Goal: Information Seeking & Learning: Check status

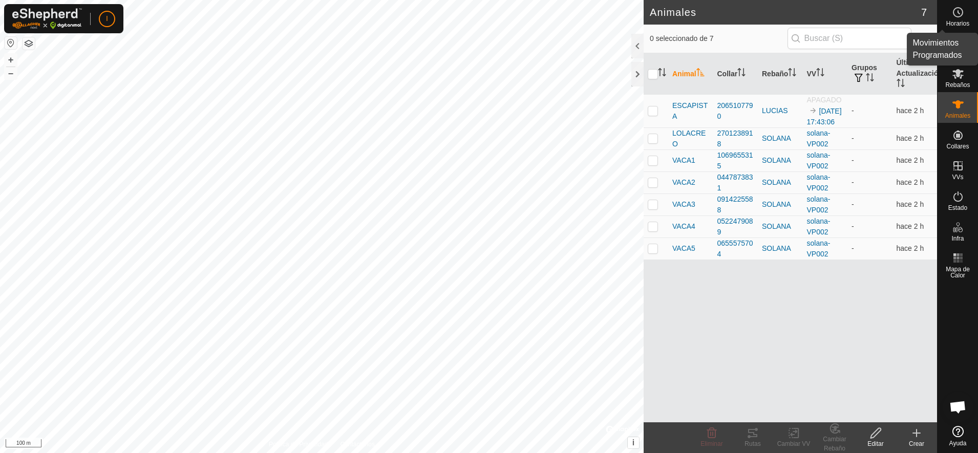
click at [957, 13] on icon at bounding box center [958, 12] width 12 height 12
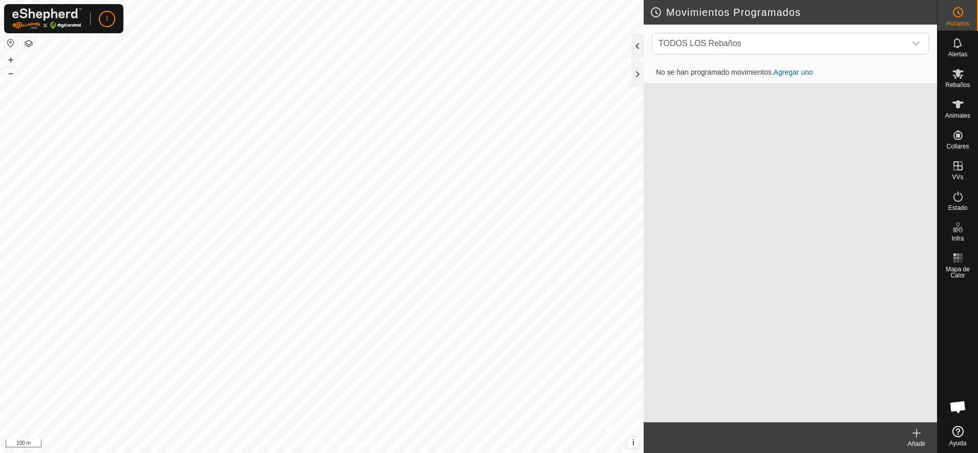
click at [638, 44] on div at bounding box center [637, 46] width 12 height 25
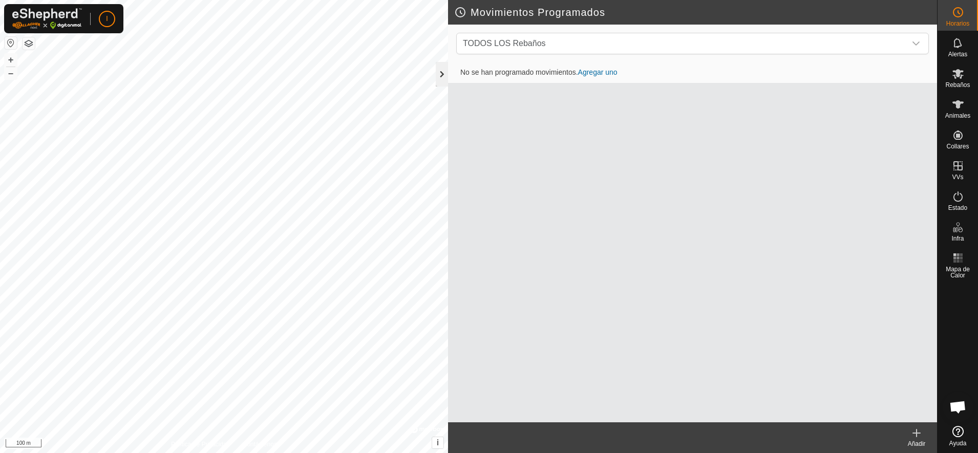
click at [440, 70] on div at bounding box center [442, 74] width 12 height 25
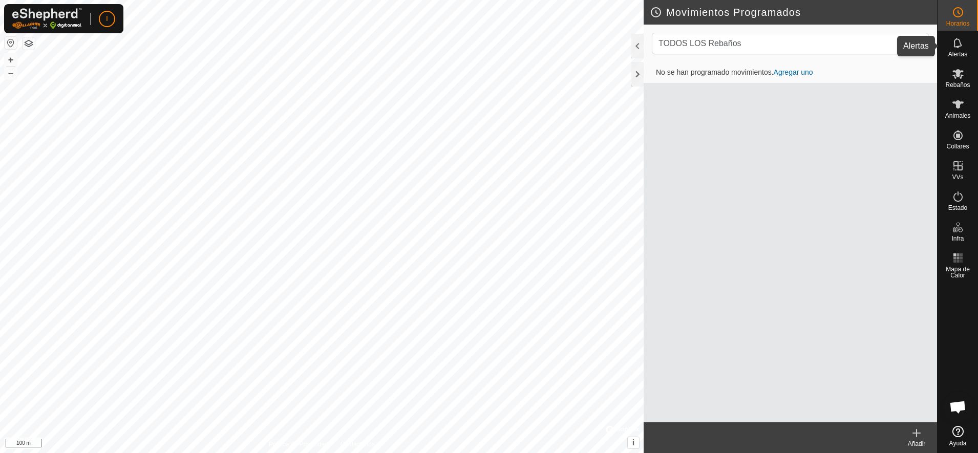
click at [961, 43] on icon at bounding box center [958, 43] width 12 height 12
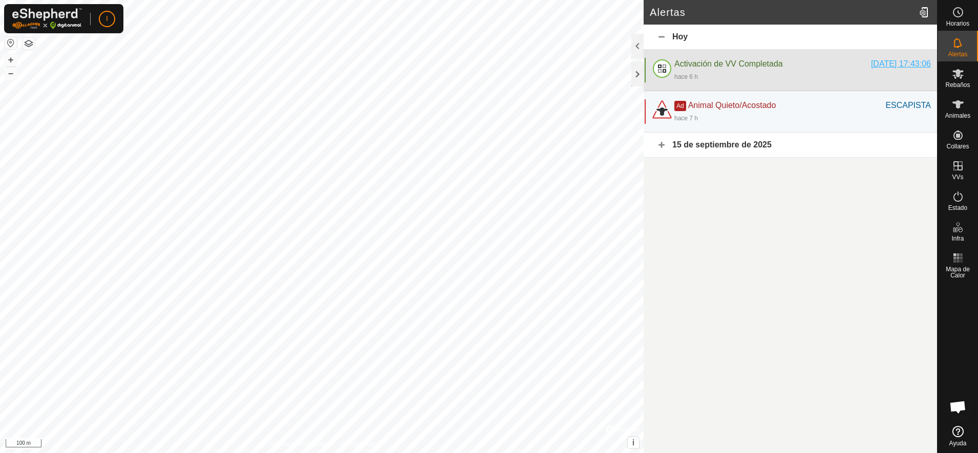
click at [909, 65] on div "[DATE] 17:43:06" at bounding box center [901, 64] width 60 height 12
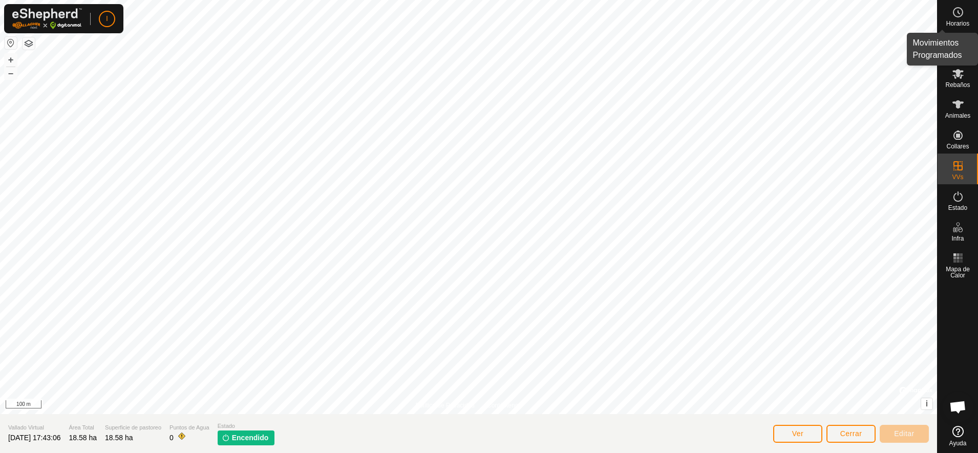
click at [958, 18] on icon at bounding box center [958, 12] width 12 height 12
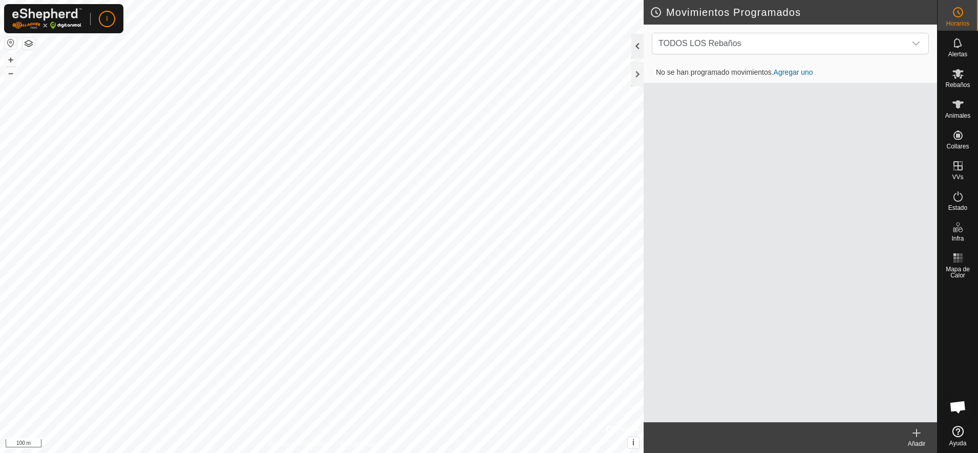
click at [639, 45] on div at bounding box center [637, 46] width 12 height 25
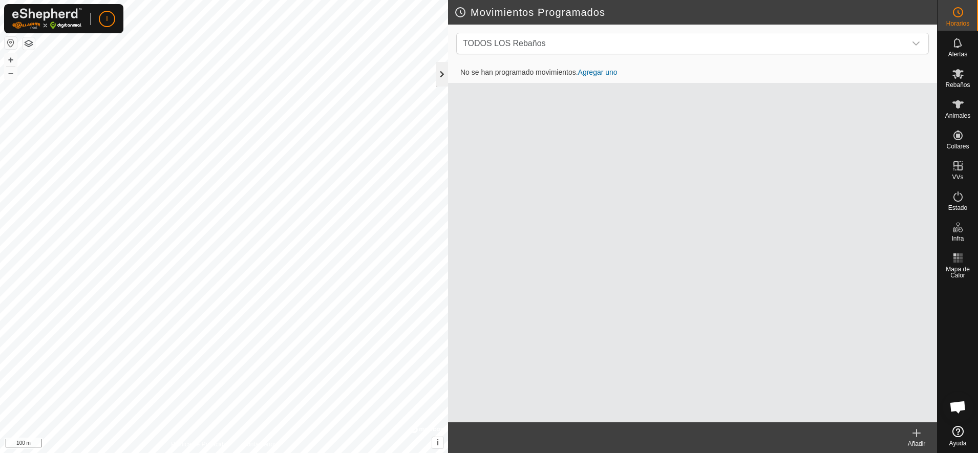
click at [442, 73] on div at bounding box center [442, 74] width 12 height 25
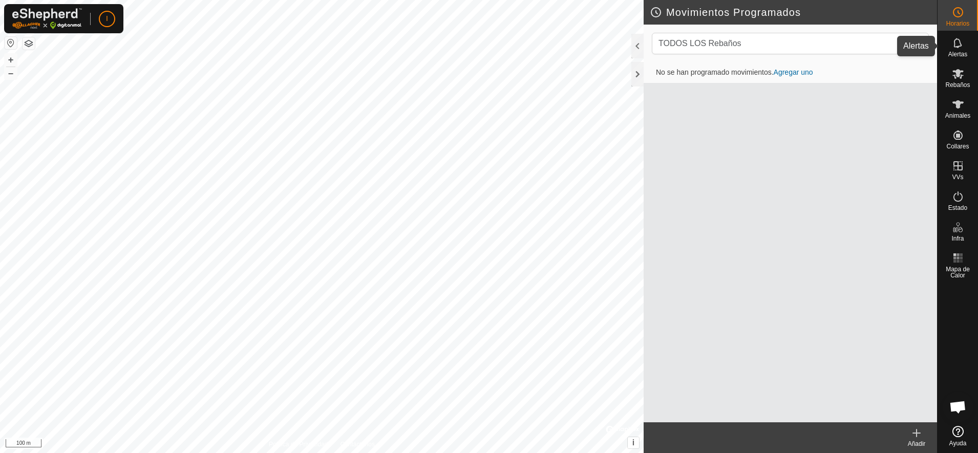
click at [962, 44] on icon at bounding box center [958, 43] width 12 height 12
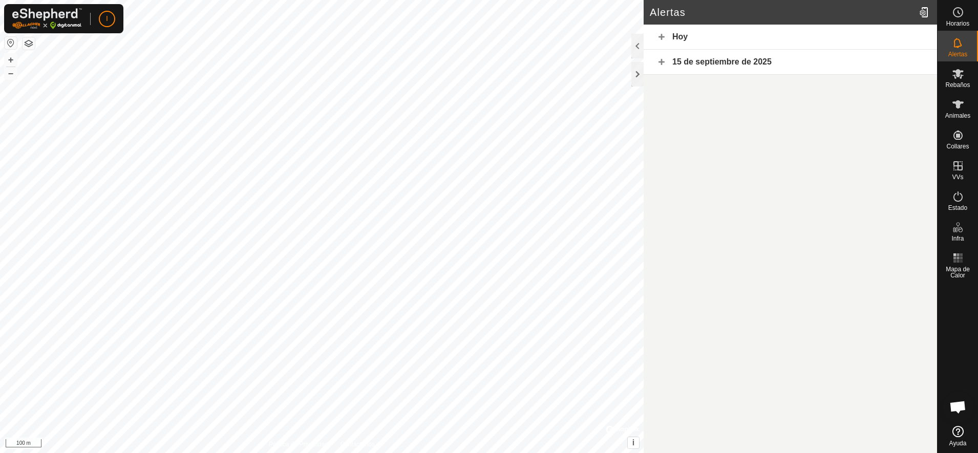
click at [662, 34] on div "Hoy" at bounding box center [790, 37] width 293 height 25
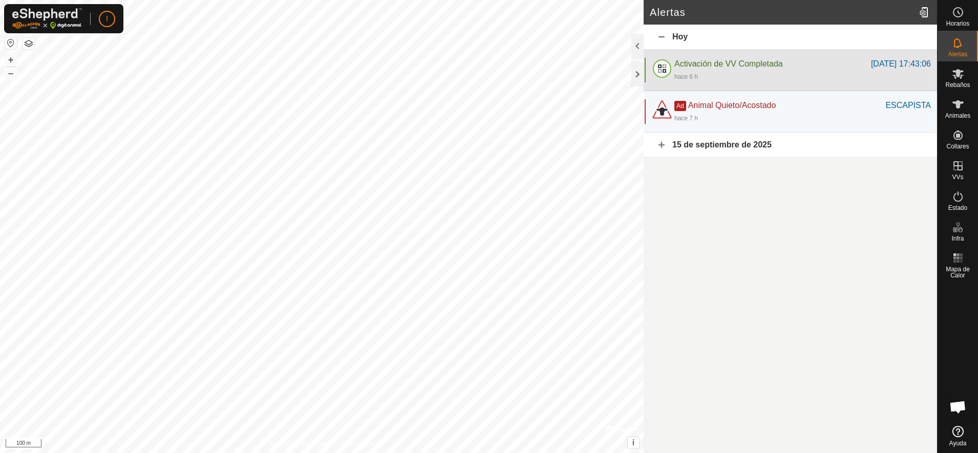
click at [694, 61] on span "Activación de VV Completada" at bounding box center [728, 63] width 109 height 9
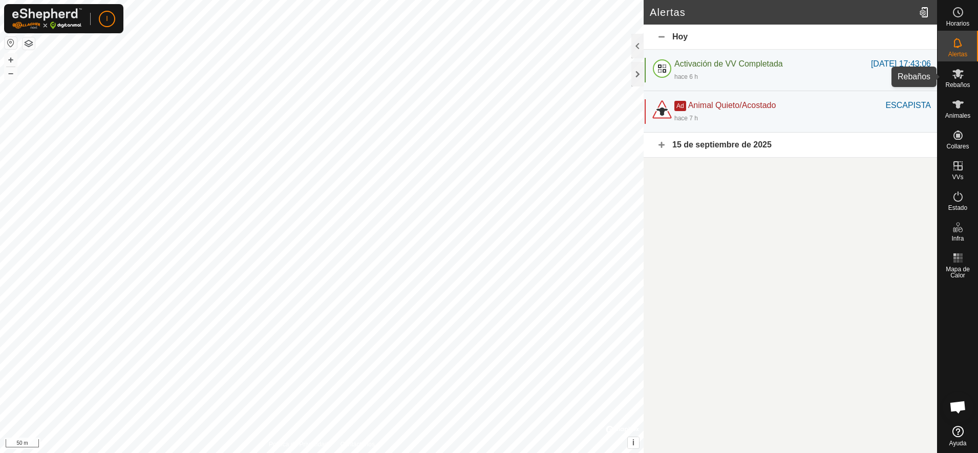
click at [955, 82] on span "Rebaños" at bounding box center [957, 85] width 25 height 6
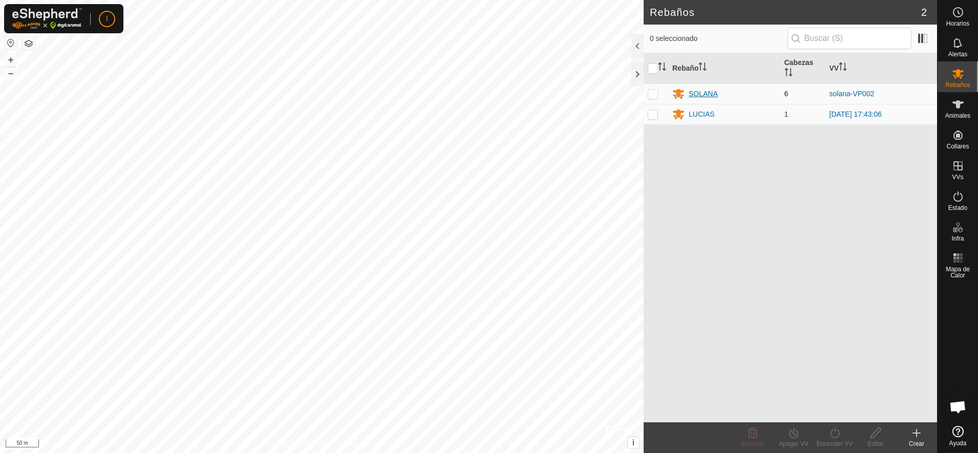
click at [708, 95] on div "SOLANA" at bounding box center [703, 94] width 29 height 11
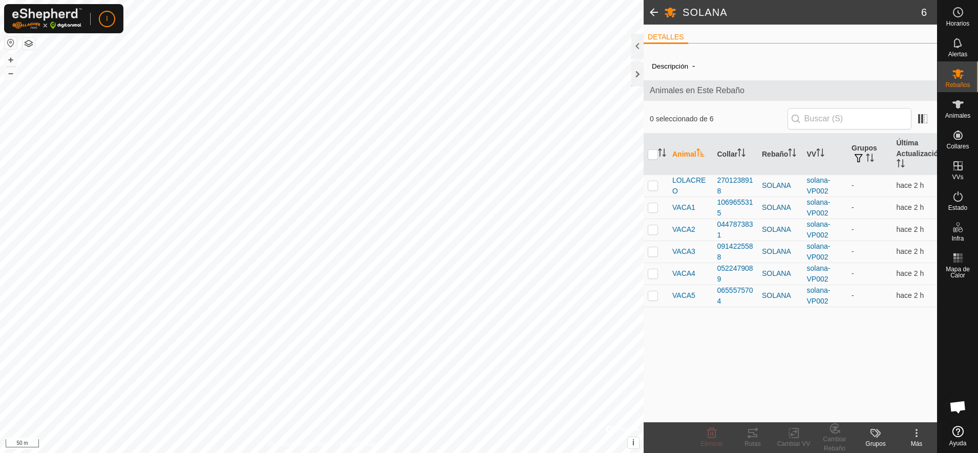
click at [708, 95] on span "Animales en Este Rebaño" at bounding box center [790, 91] width 281 height 12
click at [959, 76] on icon at bounding box center [958, 74] width 11 height 10
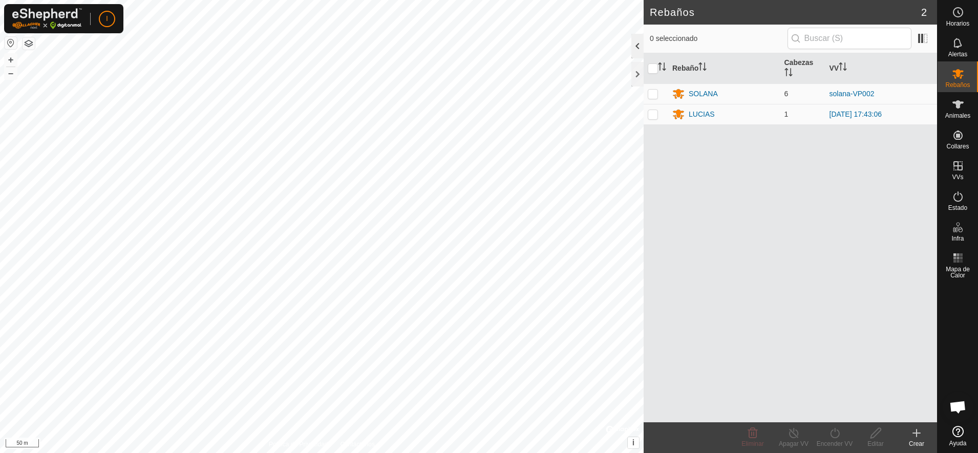
click at [634, 48] on div at bounding box center [637, 46] width 12 height 25
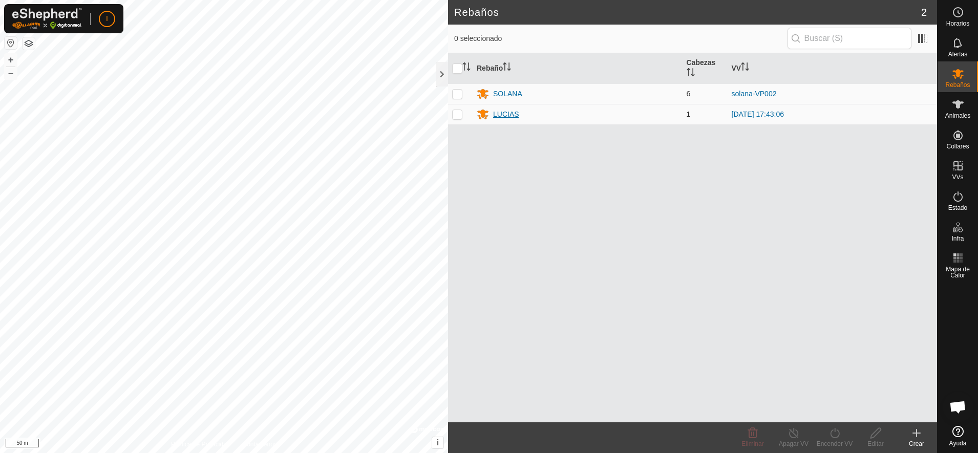
click at [510, 113] on div "LUCIAS" at bounding box center [506, 114] width 26 height 11
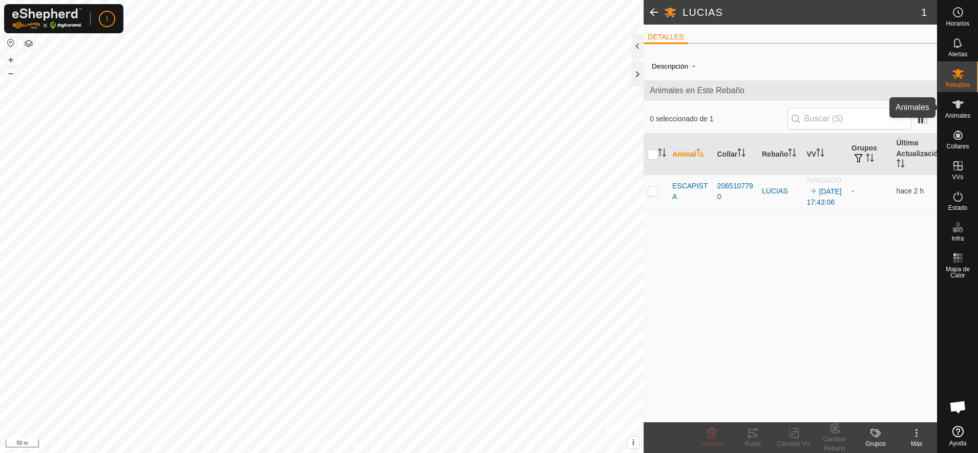
click at [957, 108] on icon at bounding box center [958, 104] width 11 height 8
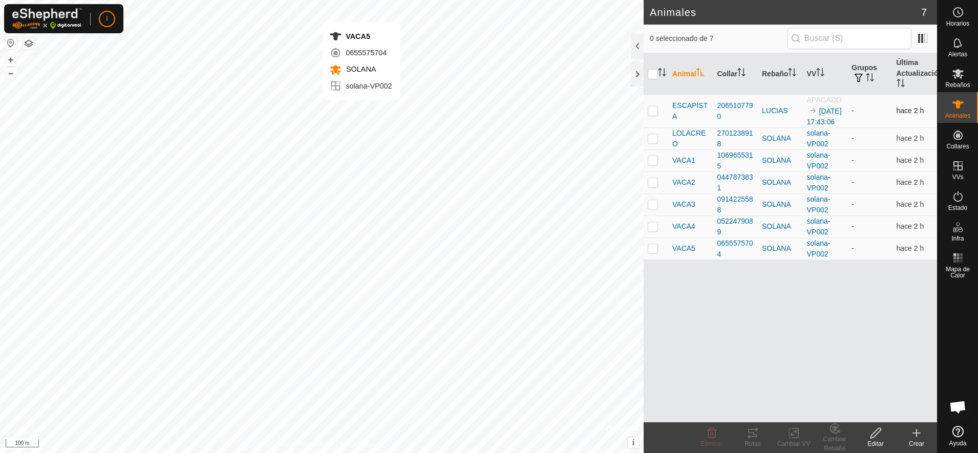
checkbox input "true"
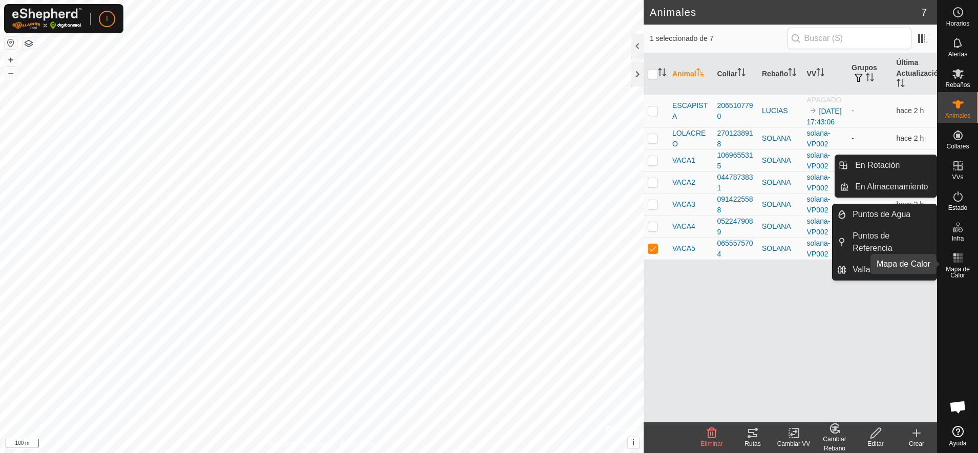
click at [955, 269] on span "Mapa de Calor" at bounding box center [957, 272] width 35 height 12
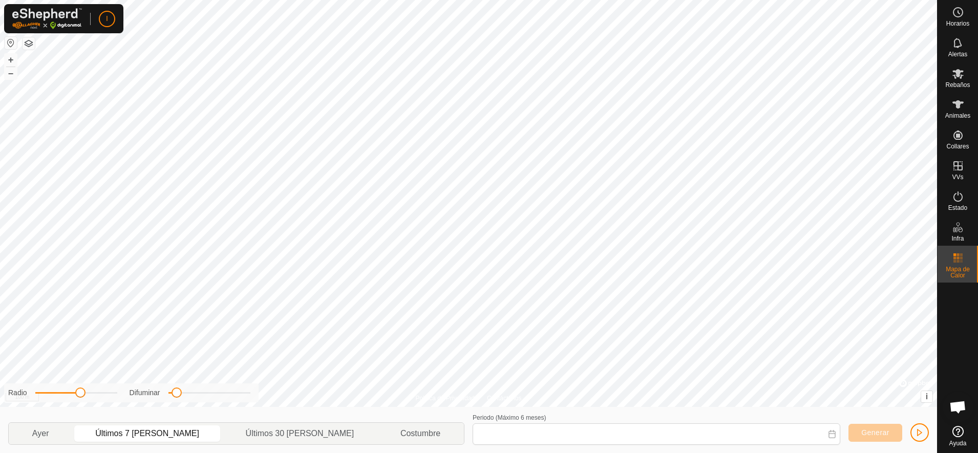
type input "[DATE] - [DATE]"
